Goal: Task Accomplishment & Management: Use online tool/utility

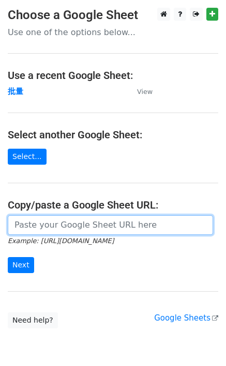
click at [71, 222] on input "url" at bounding box center [110, 225] width 205 height 20
paste input "https://docs.google.com/spreadsheets/d/1OdUcEapwDADx0zbrvSCU0vXH1fP2oNqM76vy0e6…"
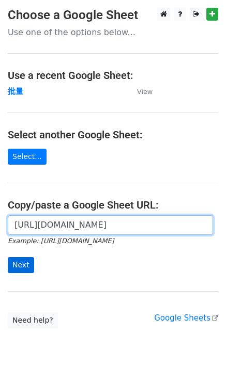
type input "https://docs.google.com/spreadsheets/d/1OdUcEapwDADx0zbrvSCU0vXH1fP2oNqM76vy0e6…"
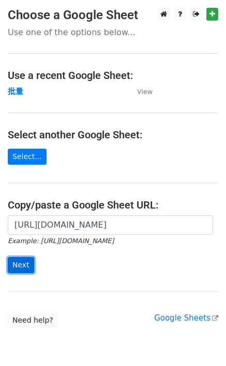
click at [27, 263] on input "Next" at bounding box center [21, 265] width 26 height 16
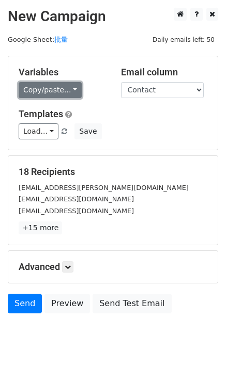
click at [36, 94] on link "Copy/paste..." at bounding box center [50, 90] width 63 height 16
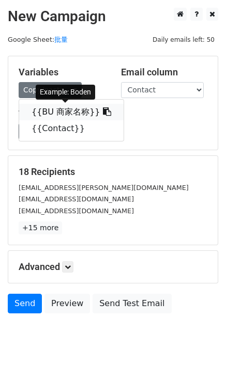
click at [46, 109] on link "{{BU 商家名称}}" at bounding box center [71, 112] width 104 height 17
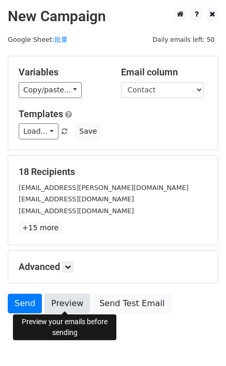
click at [53, 303] on link "Preview" at bounding box center [66, 304] width 45 height 20
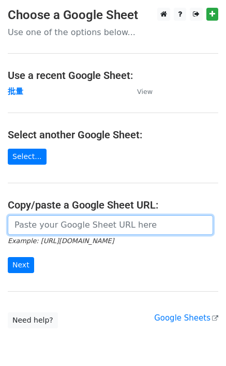
click at [25, 226] on input "url" at bounding box center [110, 225] width 205 height 20
paste input "https://docs.google.com/spreadsheets/d/1OdUcEapwDADx0zbrvSCU0vXH1fP2oNqM76vy0e6…"
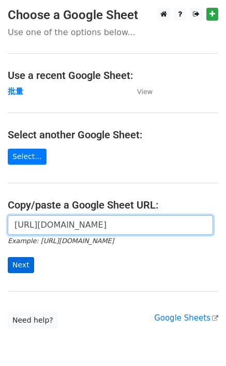
type input "https://docs.google.com/spreadsheets/d/1OdUcEapwDADx0zbrvSCU0vXH1fP2oNqM76vy0e6…"
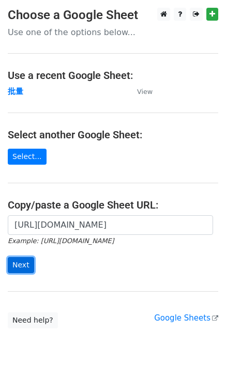
click at [18, 268] on input "Next" at bounding box center [21, 265] width 26 height 16
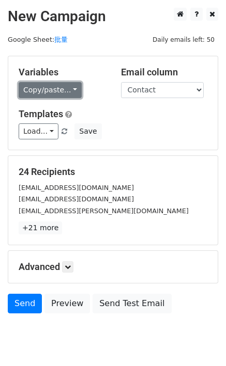
click at [39, 91] on link "Copy/paste..." at bounding box center [50, 90] width 63 height 16
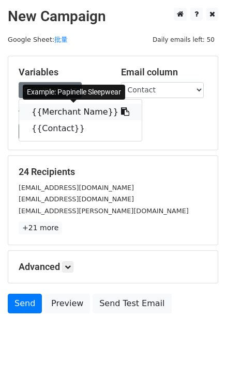
click at [48, 110] on link "{{Merchant Name}}" at bounding box center [80, 112] width 122 height 17
